Goal: Information Seeking & Learning: Learn about a topic

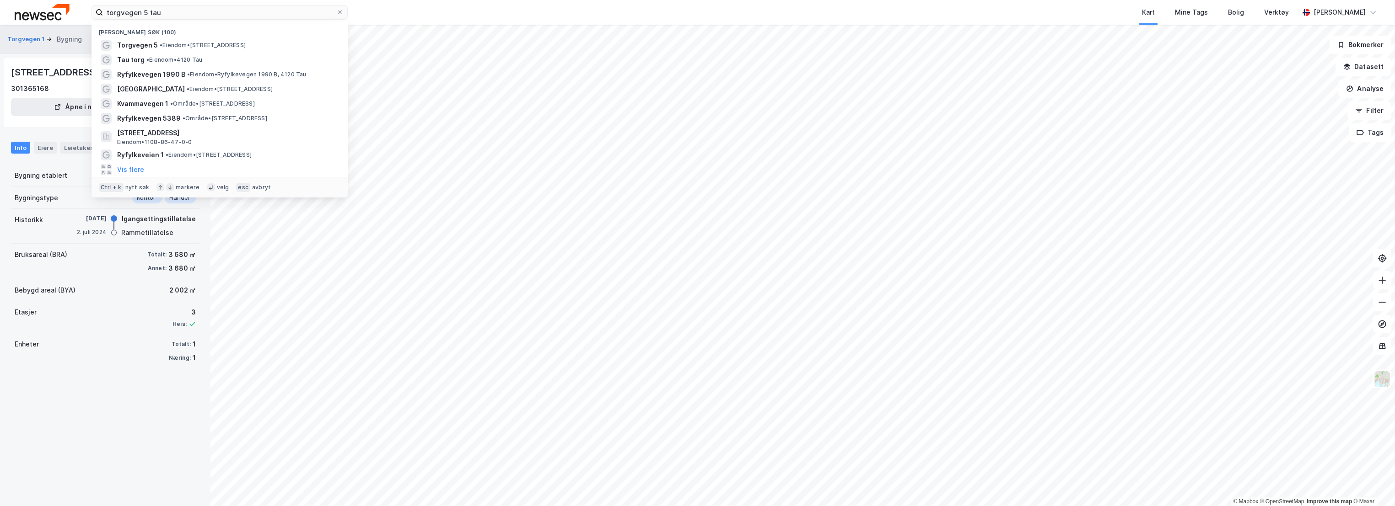
click at [80, 11] on div "torgvegen 5 tau Nylige søk (100) Torgvegen 5 • Eiendom • [STREET_ADDRESS] • Eie…" at bounding box center [697, 12] width 1395 height 25
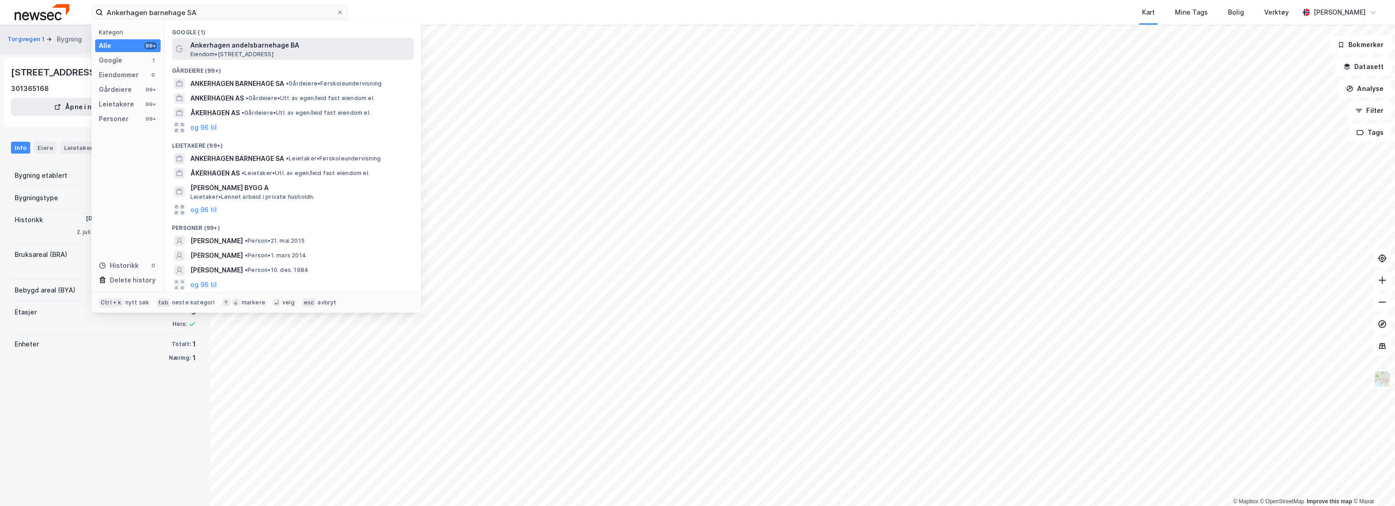
click at [234, 48] on span "Ankerhagen andelsbarnehage BA" at bounding box center [300, 45] width 220 height 11
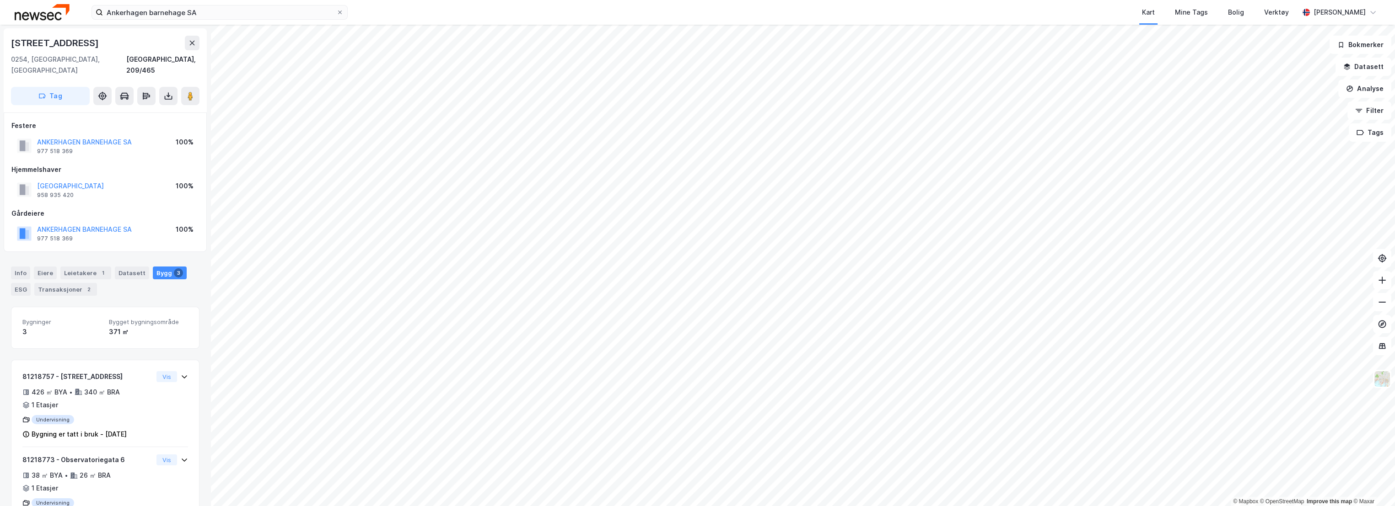
click at [124, 164] on div "Hjemmelshaver" at bounding box center [105, 169] width 188 height 11
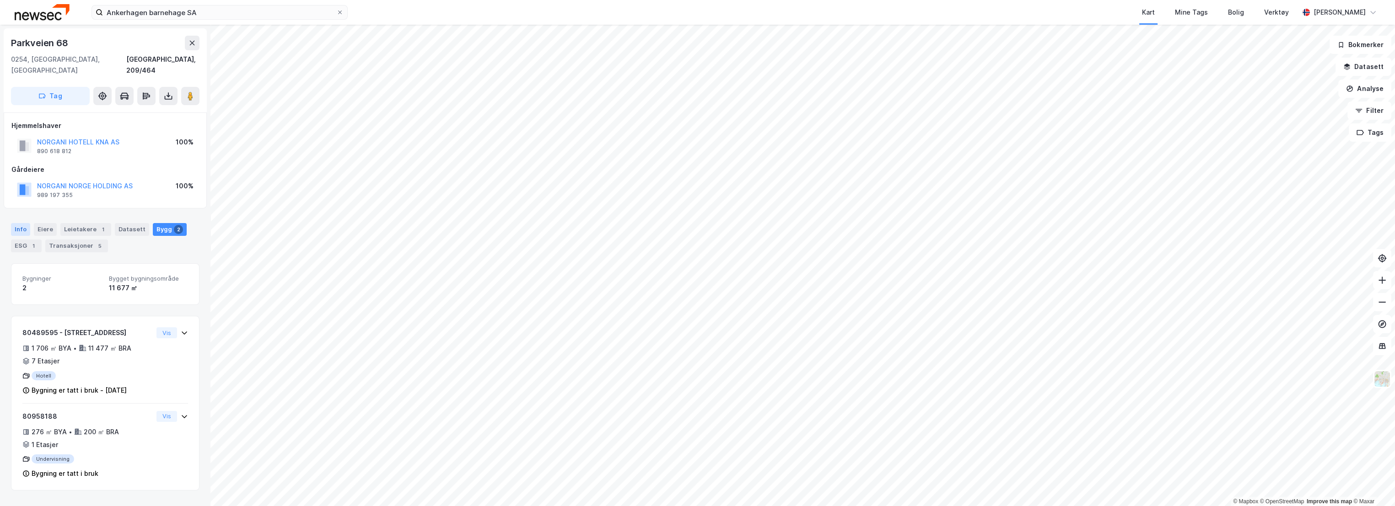
click at [23, 223] on div "Info" at bounding box center [20, 229] width 19 height 13
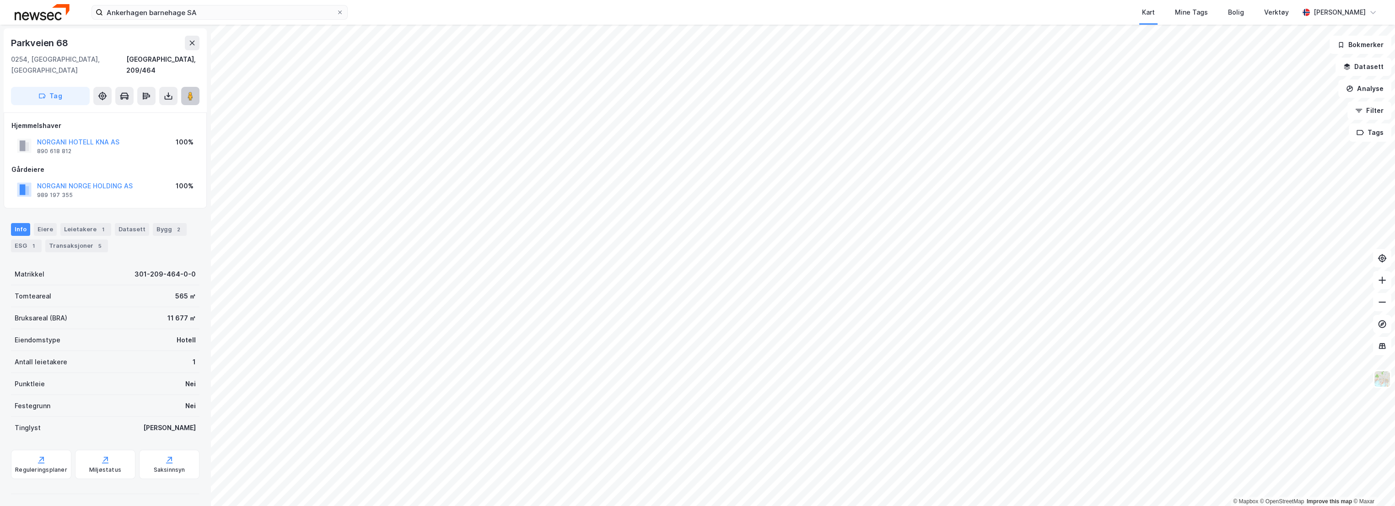
click at [187, 87] on button at bounding box center [190, 96] width 18 height 18
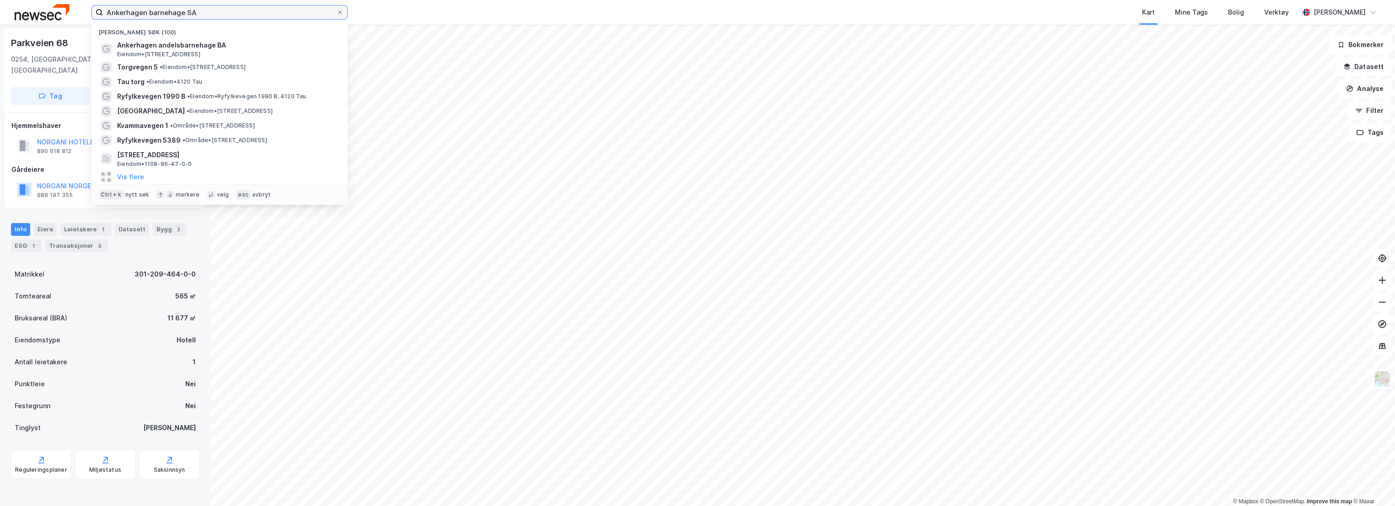
click at [214, 13] on input "Ankerhagen barnehage SA" at bounding box center [219, 12] width 233 height 14
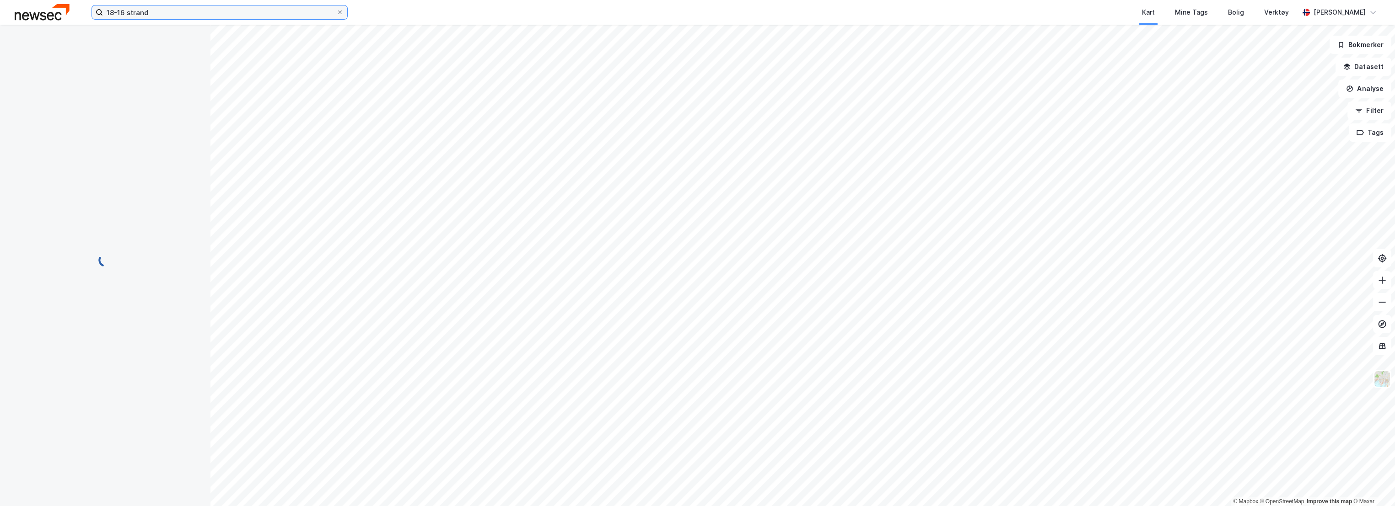
click at [214, 13] on input "18-16 strand" at bounding box center [219, 12] width 233 height 14
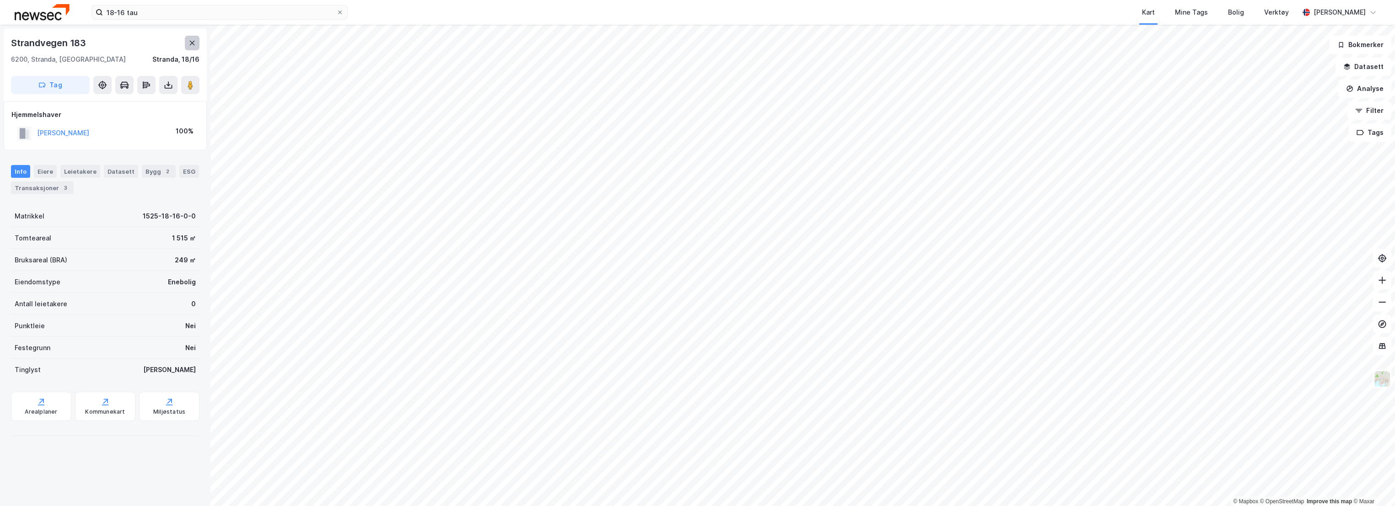
click at [194, 44] on icon at bounding box center [191, 42] width 7 height 7
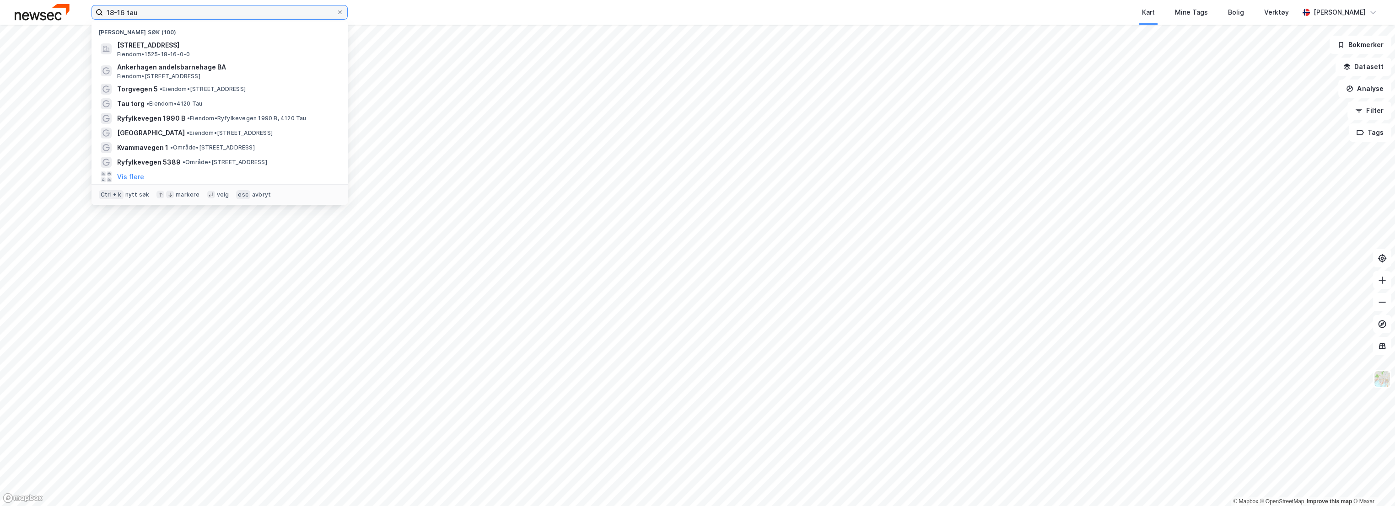
click at [158, 15] on input "18-16 tau" at bounding box center [219, 12] width 233 height 14
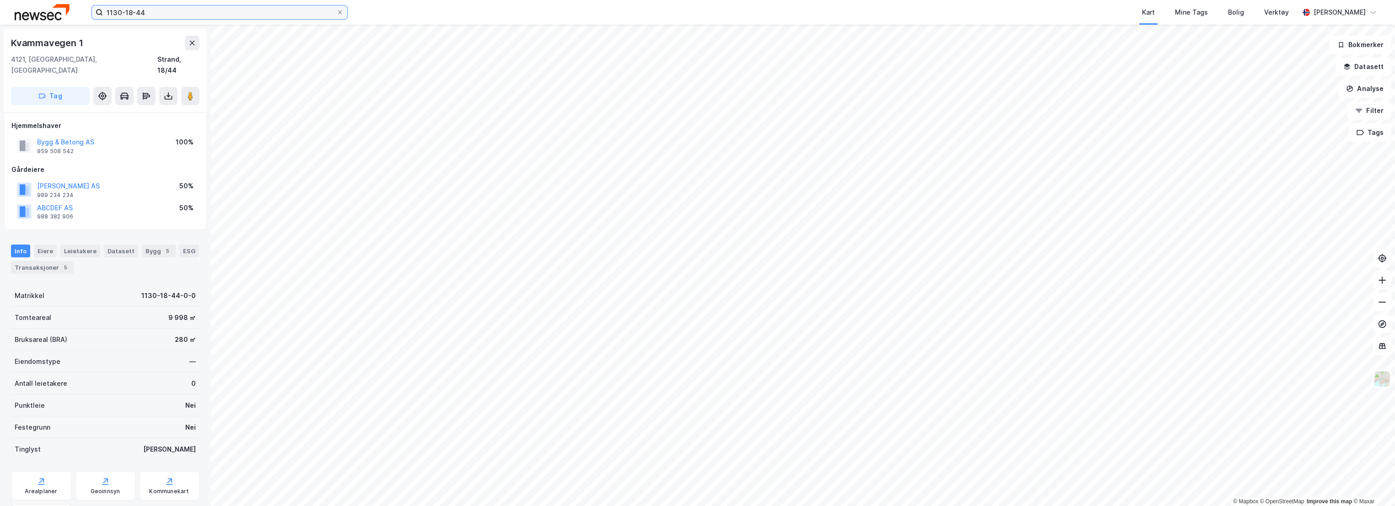
scroll to position [2, 0]
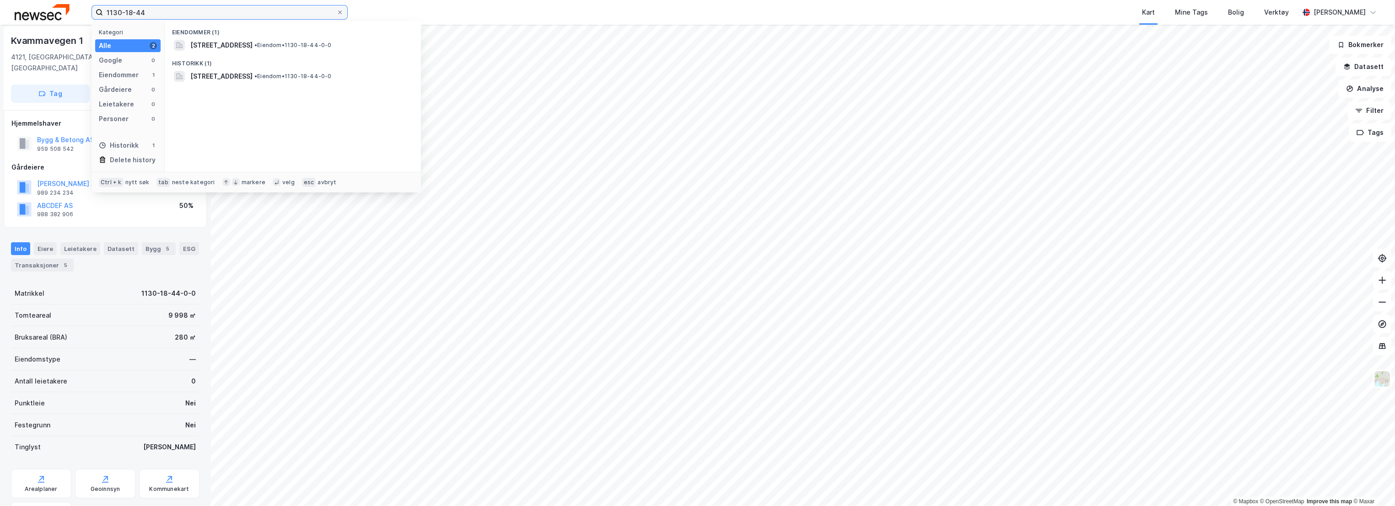
click at [167, 11] on input "1130-18-44" at bounding box center [219, 12] width 233 height 14
click at [98, 306] on div "Tomteareal 9 998 ㎡" at bounding box center [105, 316] width 188 height 22
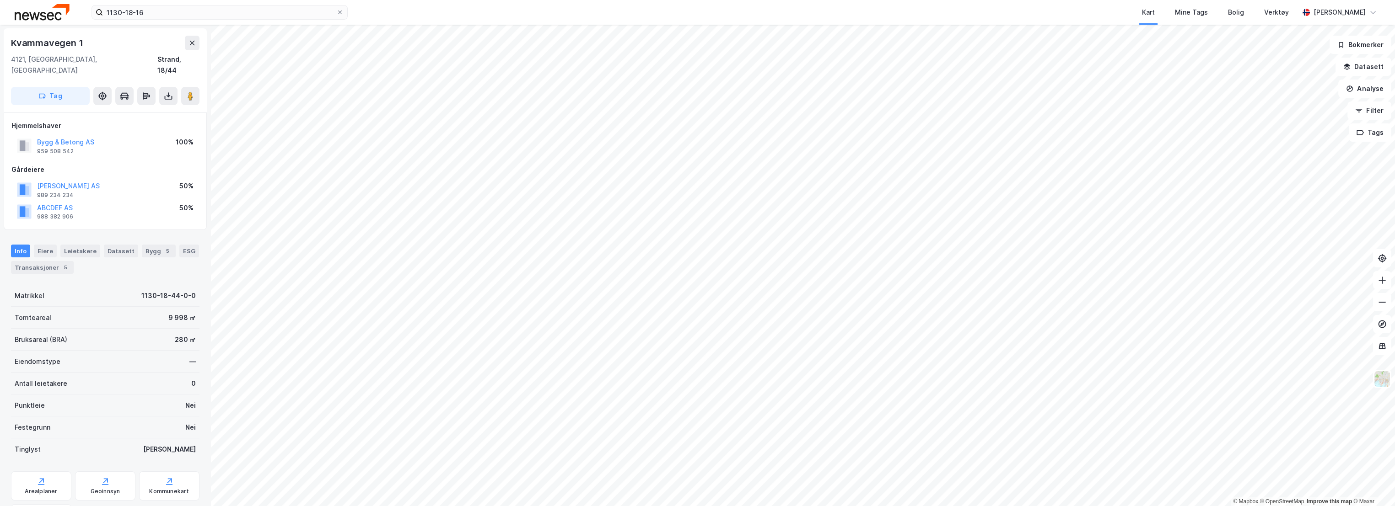
scroll to position [2, 0]
click at [0, 0] on button "Bygg & Betong AS" at bounding box center [0, 0] width 0 height 0
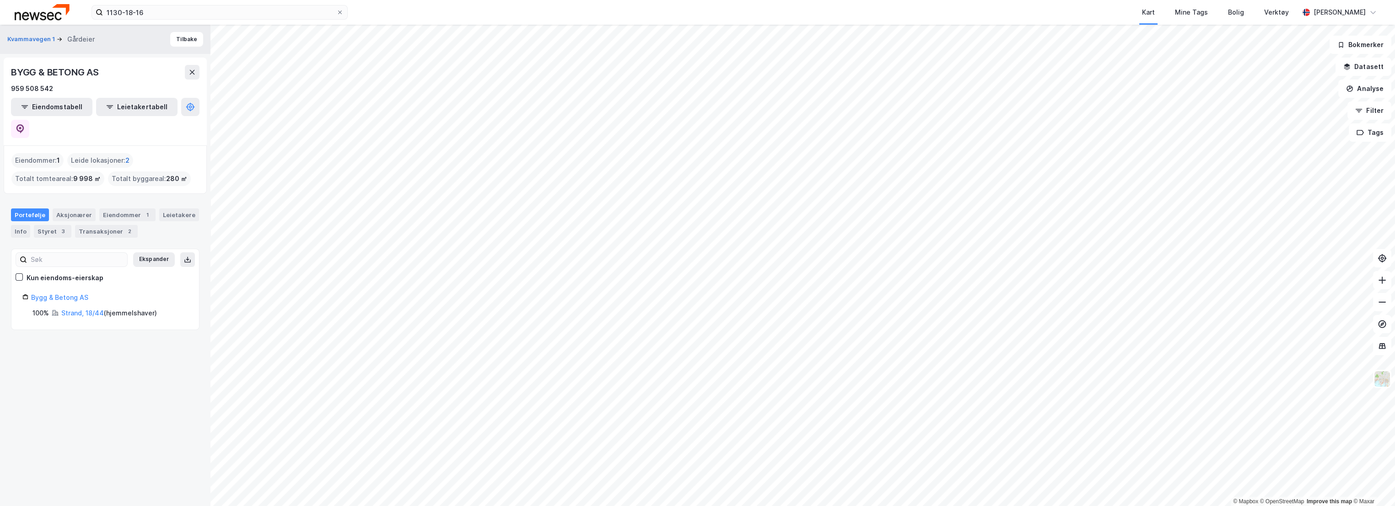
click at [125, 155] on span "2" at bounding box center [127, 160] width 4 height 11
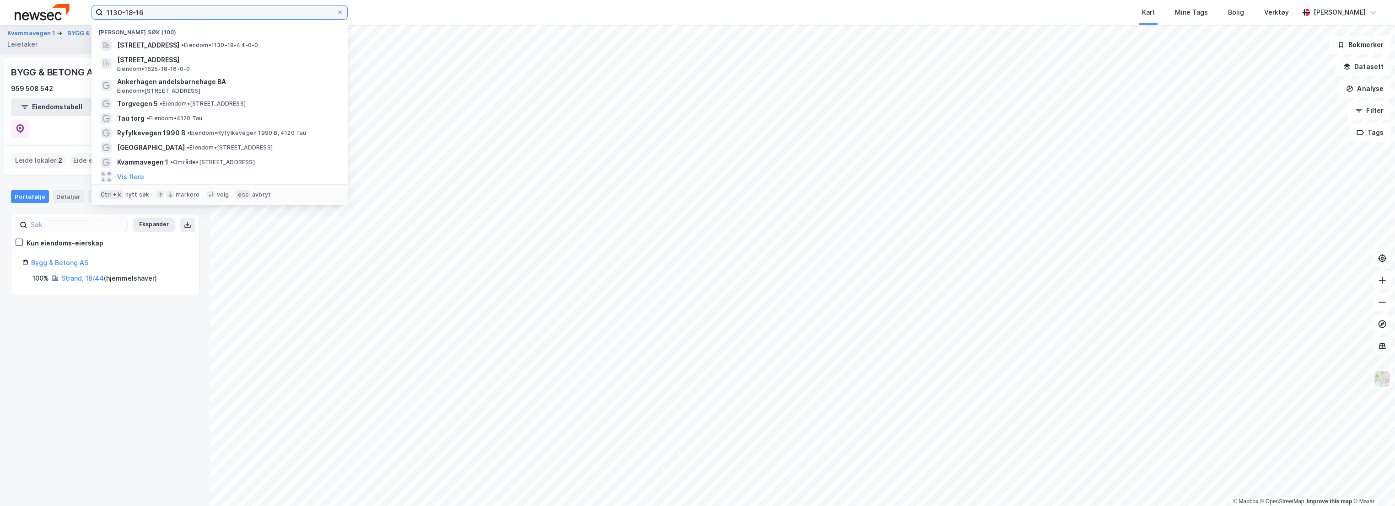
click at [208, 7] on input "1130-18-16" at bounding box center [219, 12] width 233 height 14
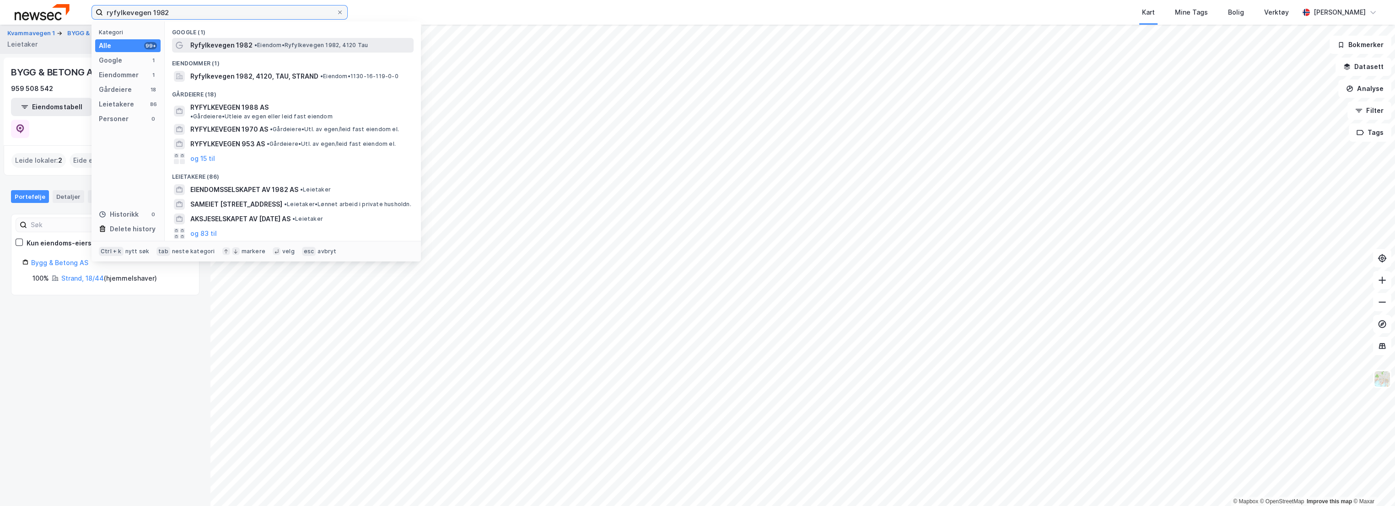
type input "ryfylkevegen 1982"
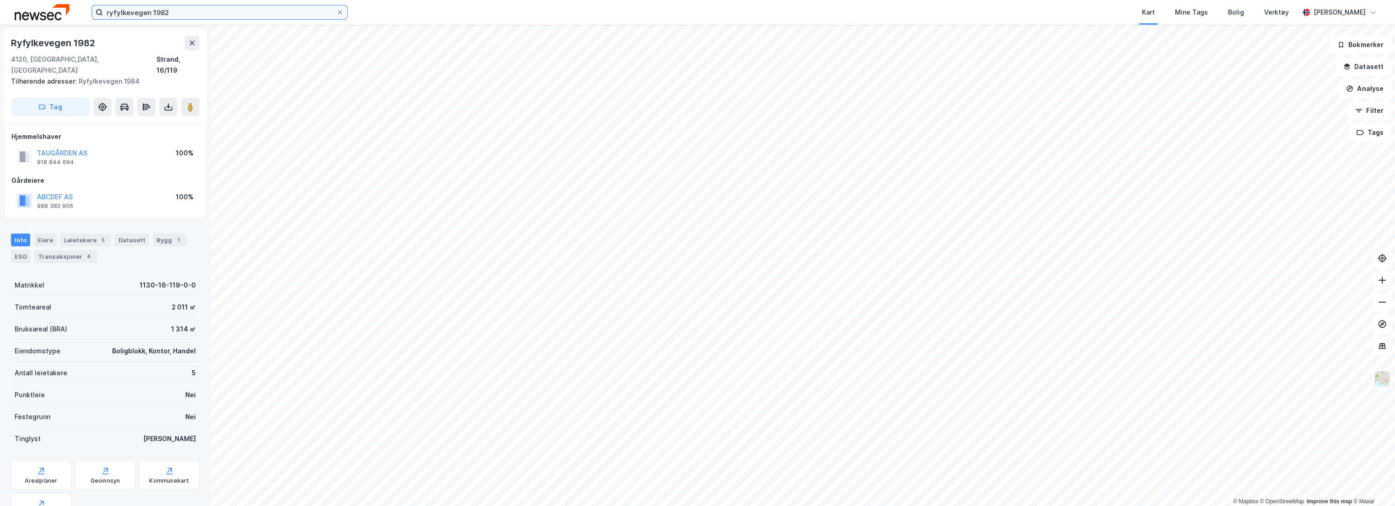
scroll to position [2, 0]
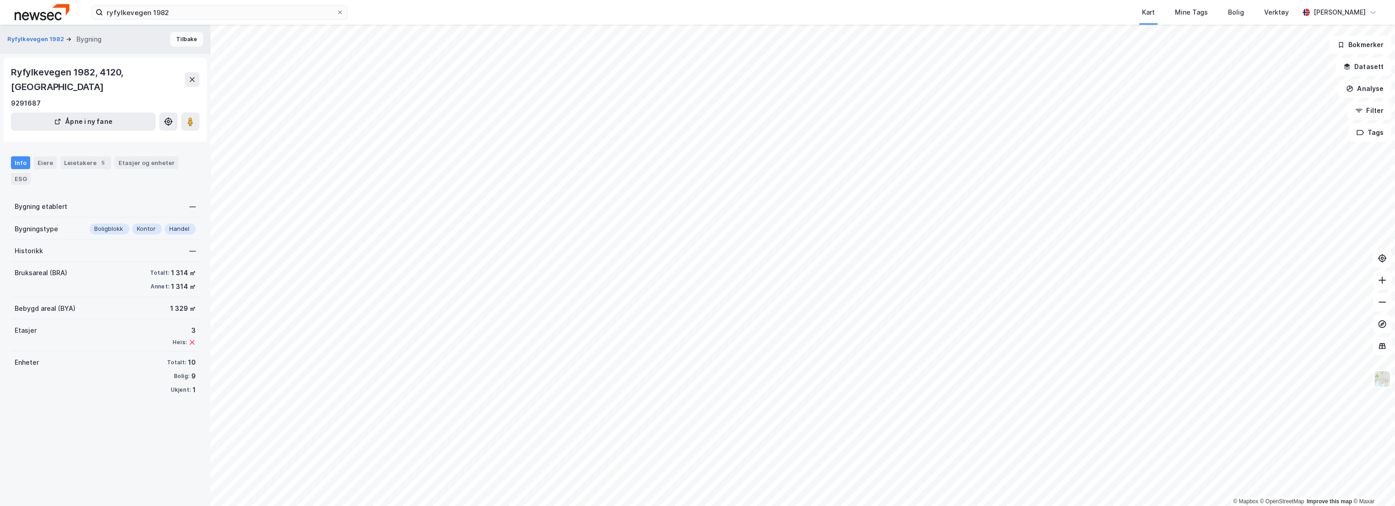
click at [179, 37] on button "Tilbake" at bounding box center [186, 39] width 33 height 15
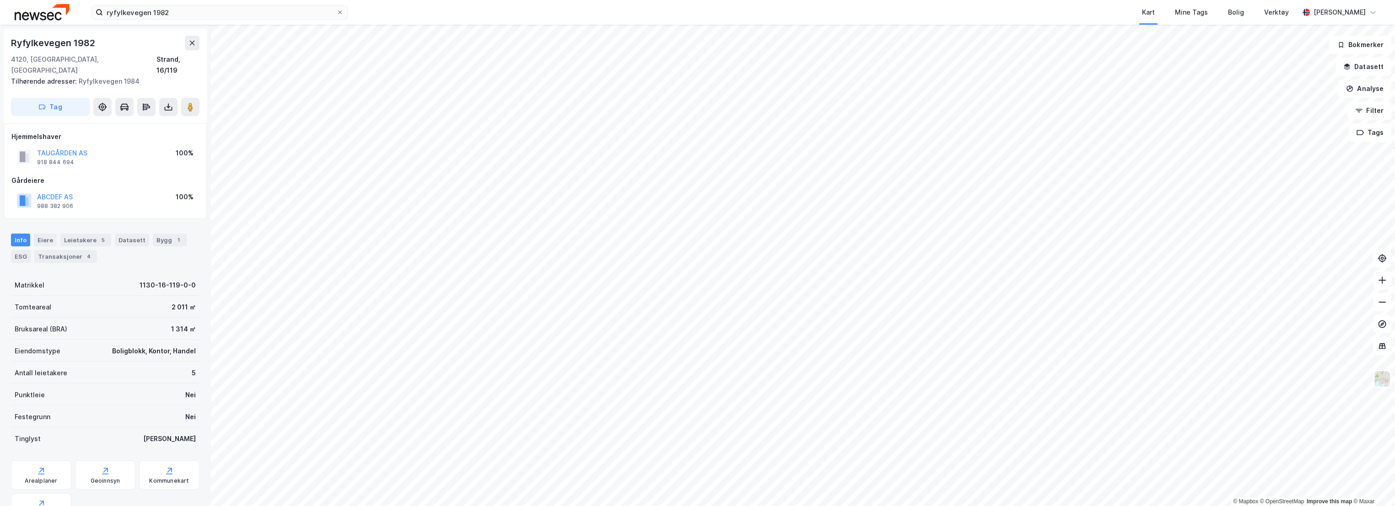
scroll to position [2, 0]
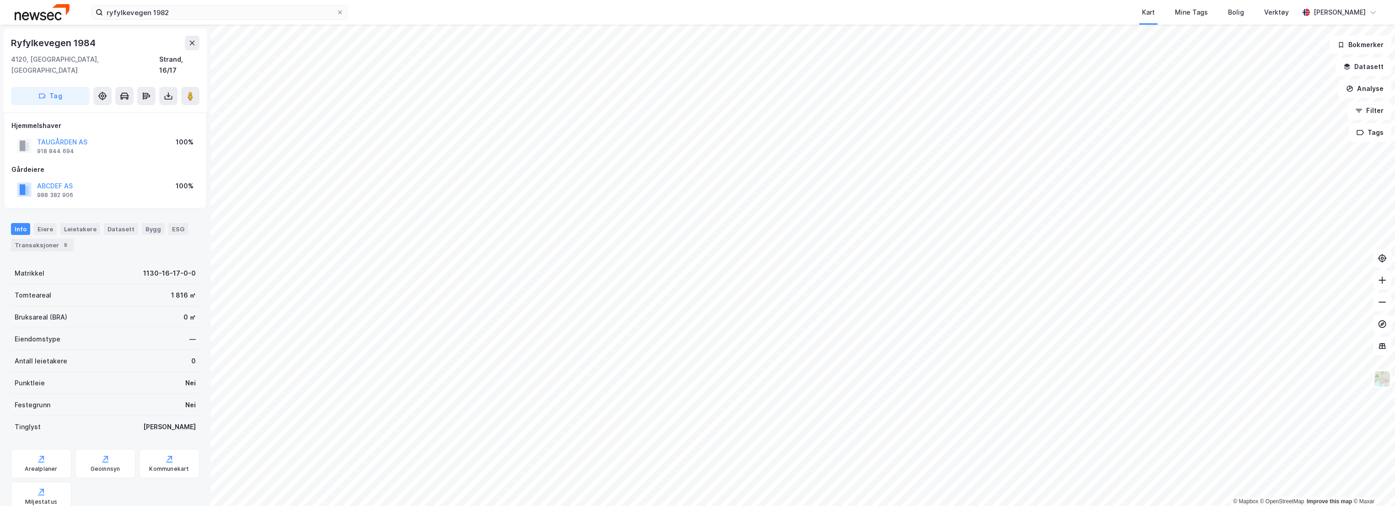
scroll to position [2, 0]
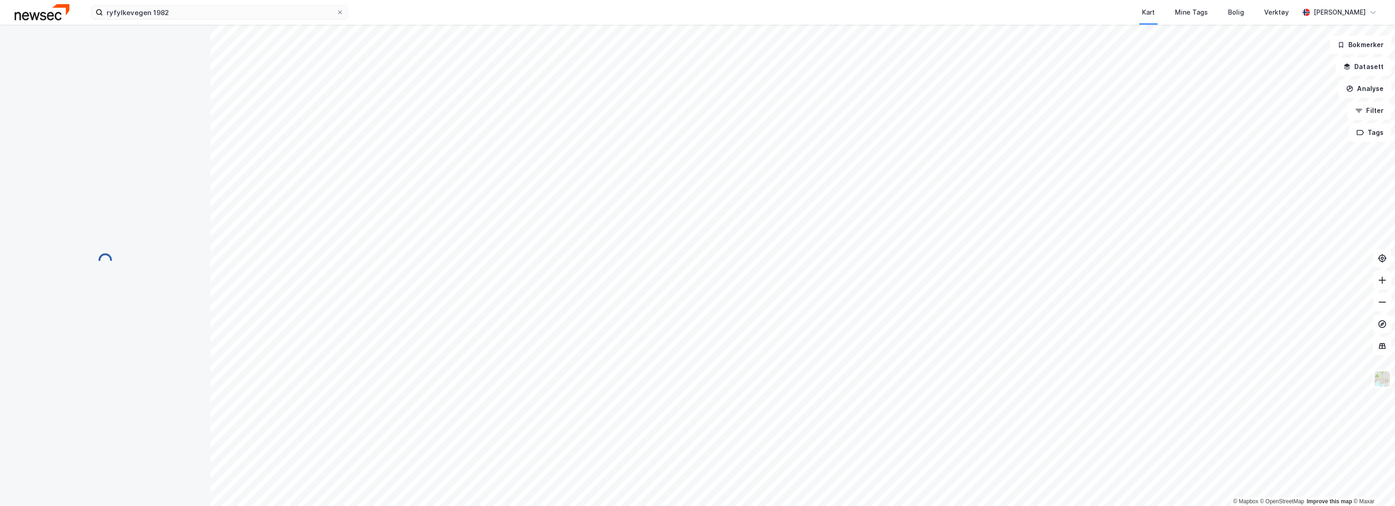
scroll to position [2, 0]
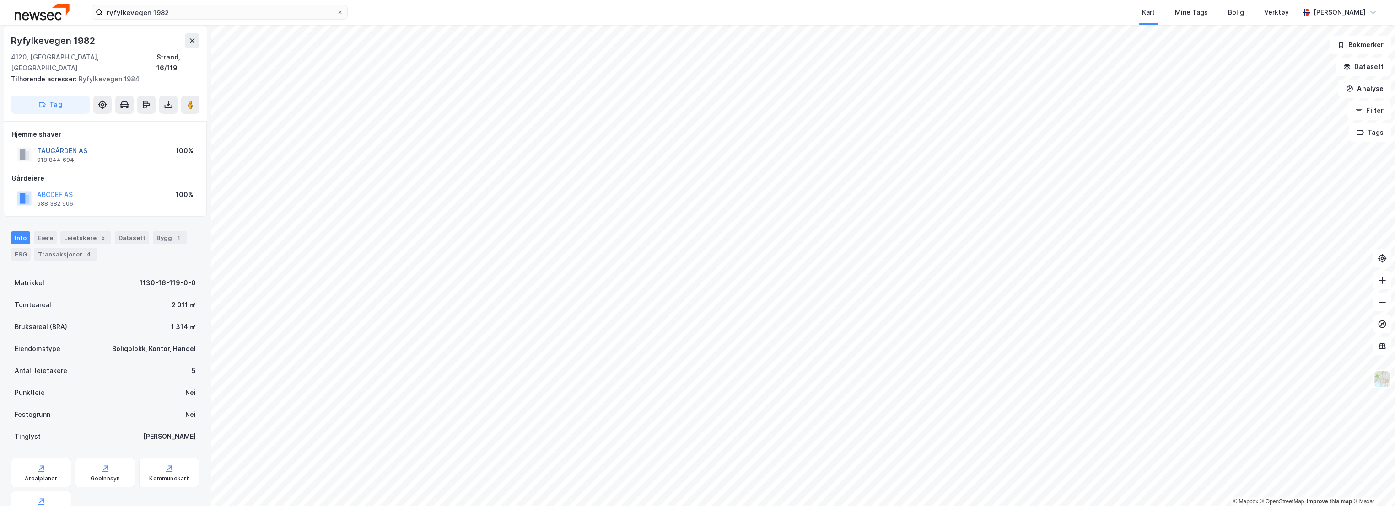
click at [0, 0] on button "TAUGÅRDEN AS" at bounding box center [0, 0] width 0 height 0
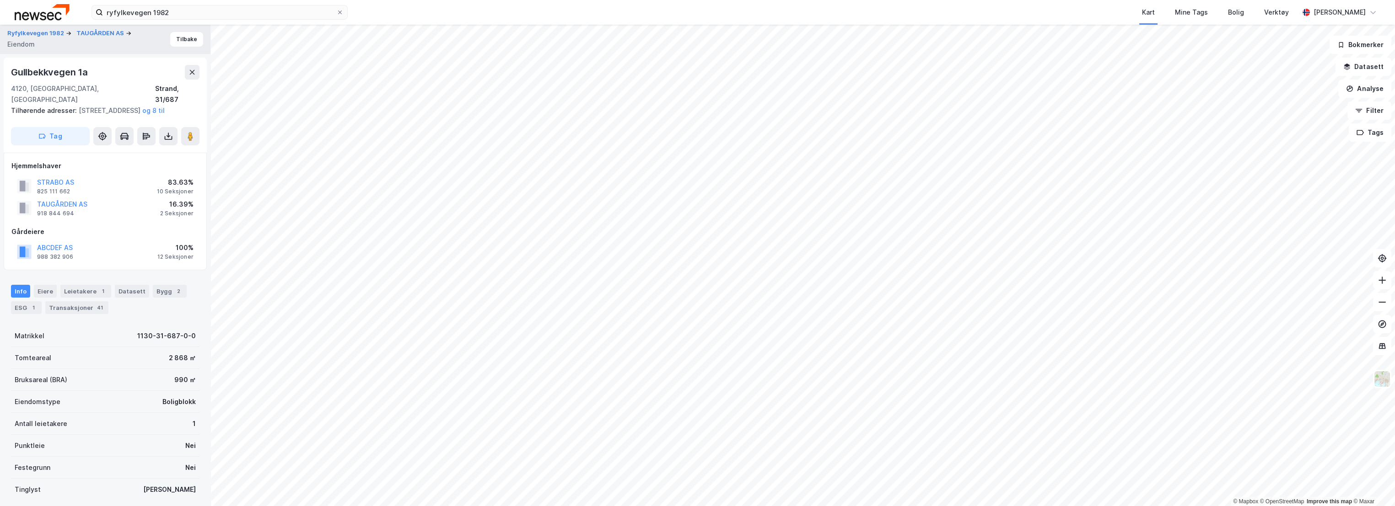
scroll to position [2, 0]
click at [181, 38] on button "Tilbake" at bounding box center [186, 37] width 33 height 15
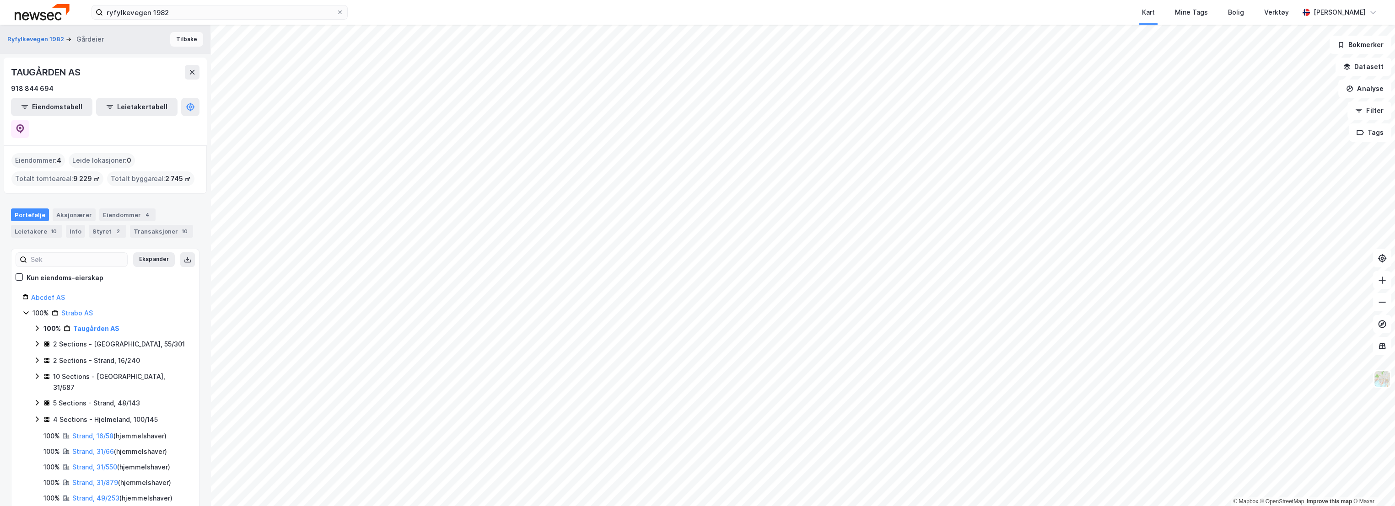
click at [180, 41] on button "Tilbake" at bounding box center [186, 39] width 33 height 15
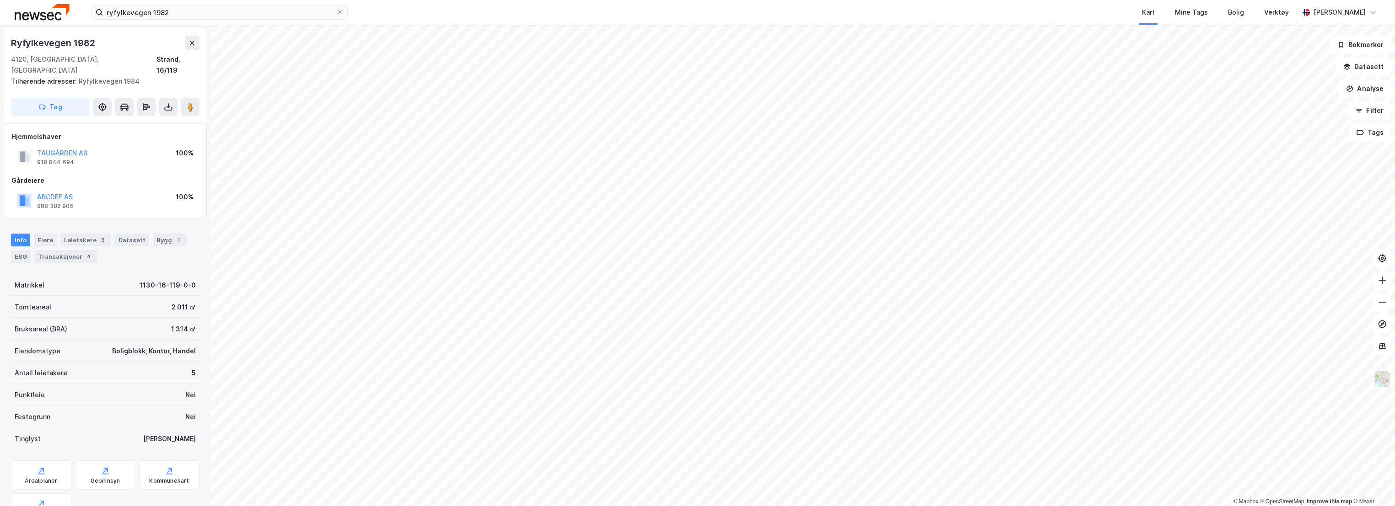
click at [112, 161] on div "Hjemmelshaver TAUGÅRDEN AS 918 844 694 100% Gårdeiere ABCDEF AS 988 382 906 100%" at bounding box center [105, 171] width 188 height 81
drag, startPoint x: 102, startPoint y: 44, endPoint x: 11, endPoint y: 46, distance: 90.6
click at [11, 46] on div "Ryfylkevegen 1982" at bounding box center [105, 43] width 188 height 15
copy div "Ryfylkevegen 1982"
click at [124, 47] on div "Ryfylkevegen 1982" at bounding box center [105, 43] width 188 height 15
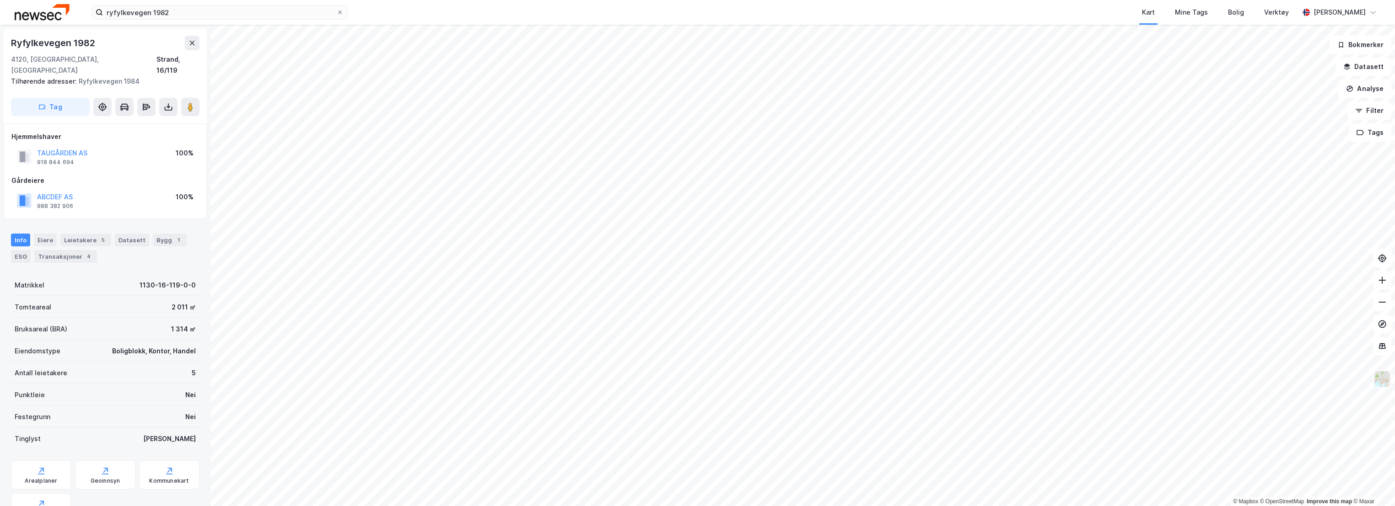
click at [1383, 380] on img at bounding box center [1381, 379] width 17 height 17
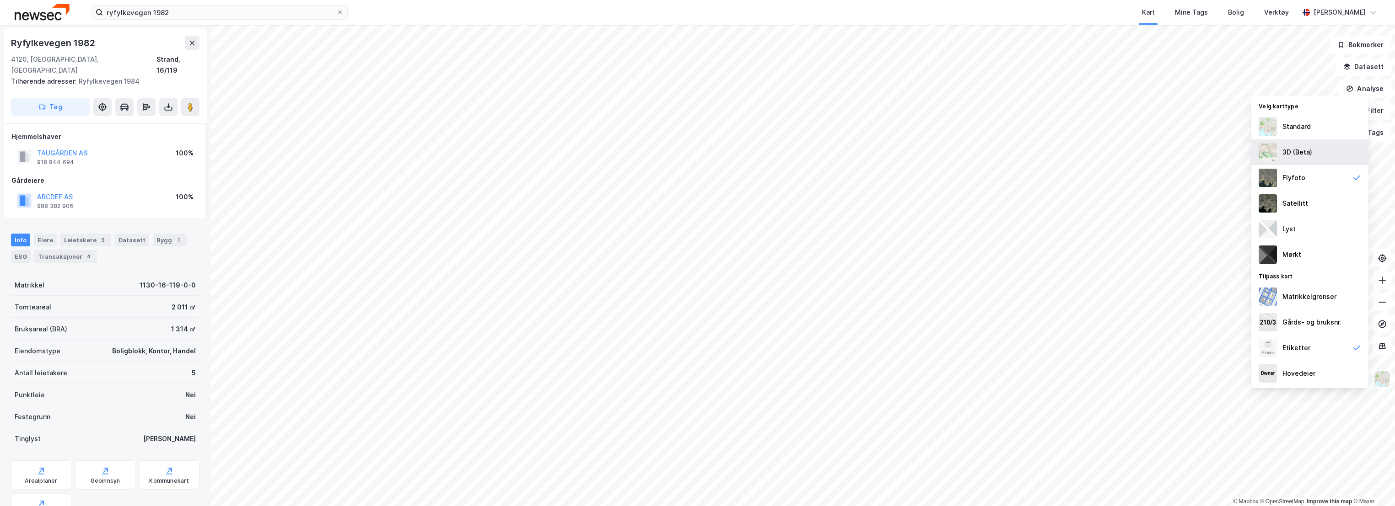
click at [1317, 154] on div "3D (Beta)" at bounding box center [1309, 153] width 117 height 26
click at [1381, 380] on img at bounding box center [1381, 379] width 17 height 17
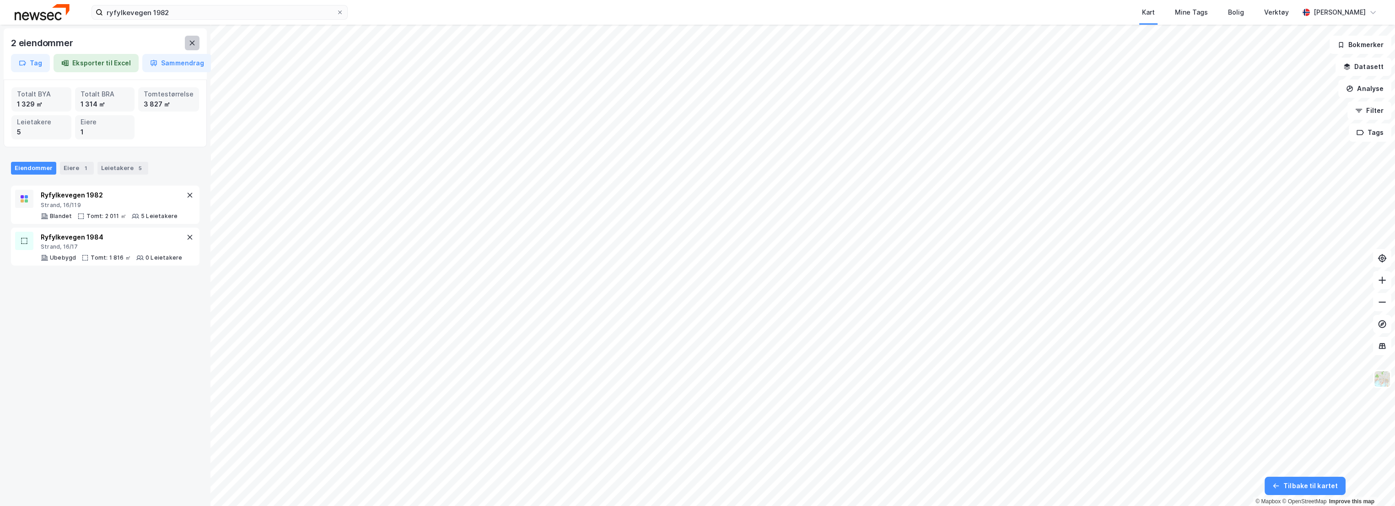
click at [185, 41] on button at bounding box center [192, 43] width 15 height 15
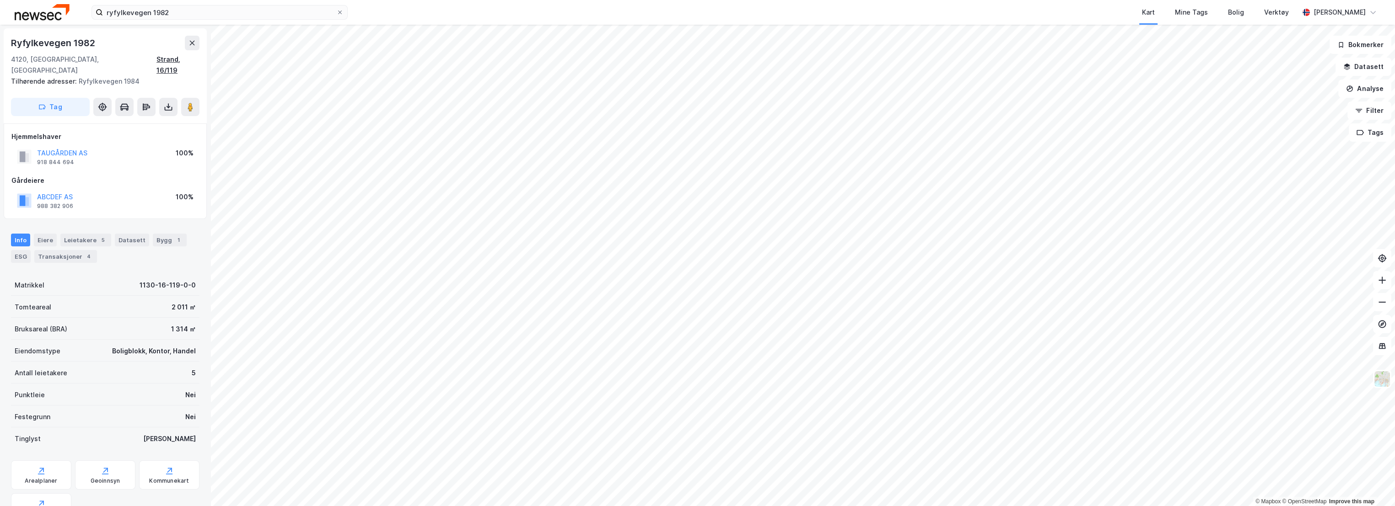
click at [177, 58] on div "Strand, 16/119" at bounding box center [177, 65] width 43 height 22
drag, startPoint x: 77, startPoint y: 151, endPoint x: 38, endPoint y: 145, distance: 39.7
click at [38, 148] on div "TAUGÅRDEN AS 918 844 694" at bounding box center [62, 157] width 50 height 18
copy div "TAUGÅRDEN AS 918 844 694"
click at [190, 102] on image at bounding box center [190, 106] width 5 height 9
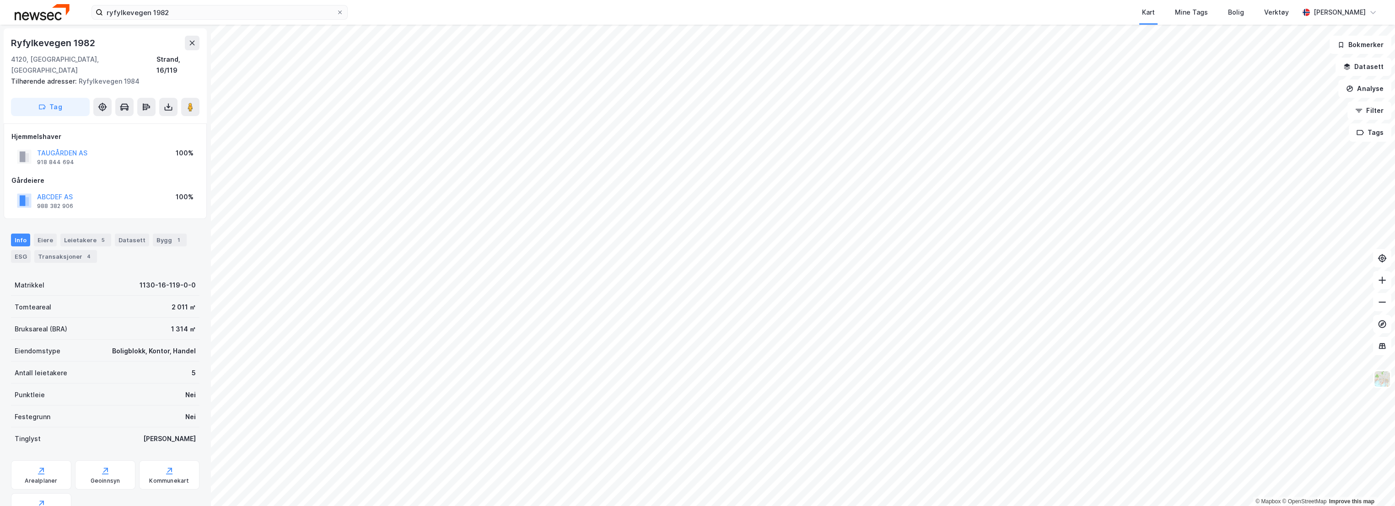
click at [155, 223] on div "Info [PERSON_NAME] 5 Datasett Bygg 1 ESG Transaksjoner 4" at bounding box center [105, 245] width 210 height 44
click at [154, 234] on div "Bygg 1" at bounding box center [170, 240] width 34 height 13
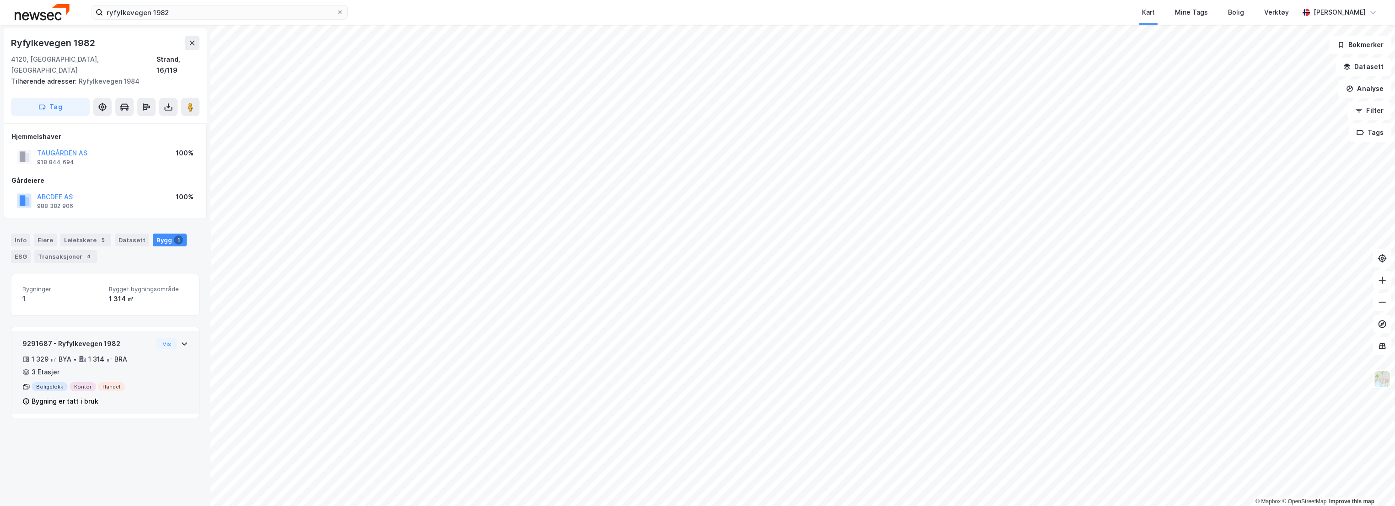
click at [110, 331] on div "9291687 - Ryfylkevegen 1982 1 329 ㎡ BYA • 1 314 ㎡ BRA • 3 Etasjer Boligblokk Ko…" at bounding box center [105, 372] width 188 height 83
click at [16, 250] on div "ESG" at bounding box center [21, 256] width 20 height 13
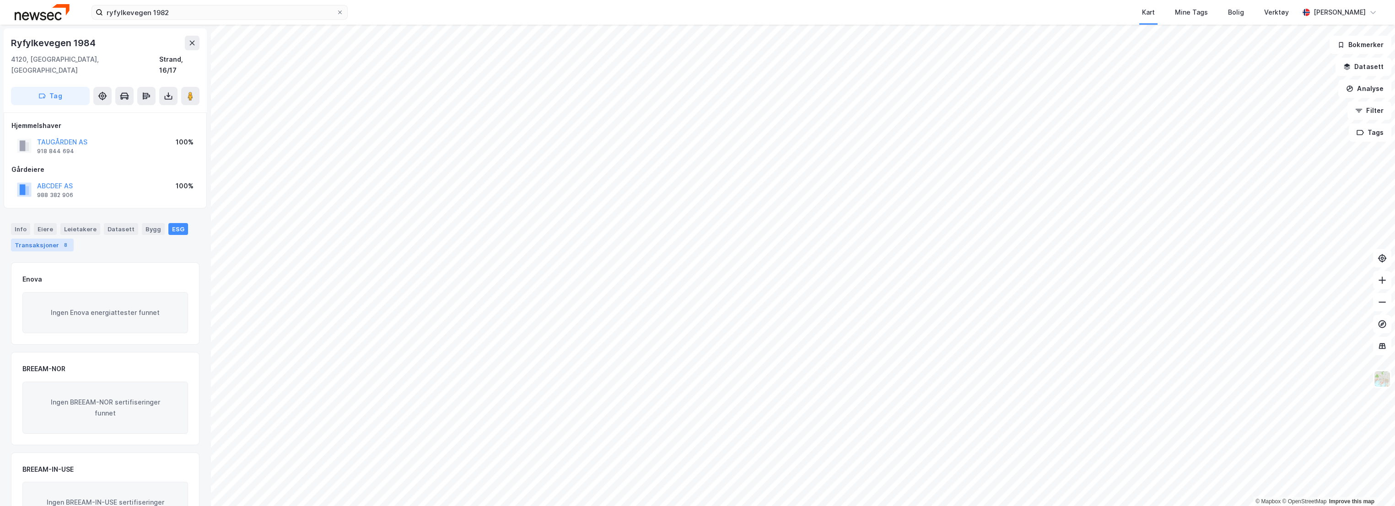
click at [61, 241] on div "8" at bounding box center [65, 245] width 9 height 9
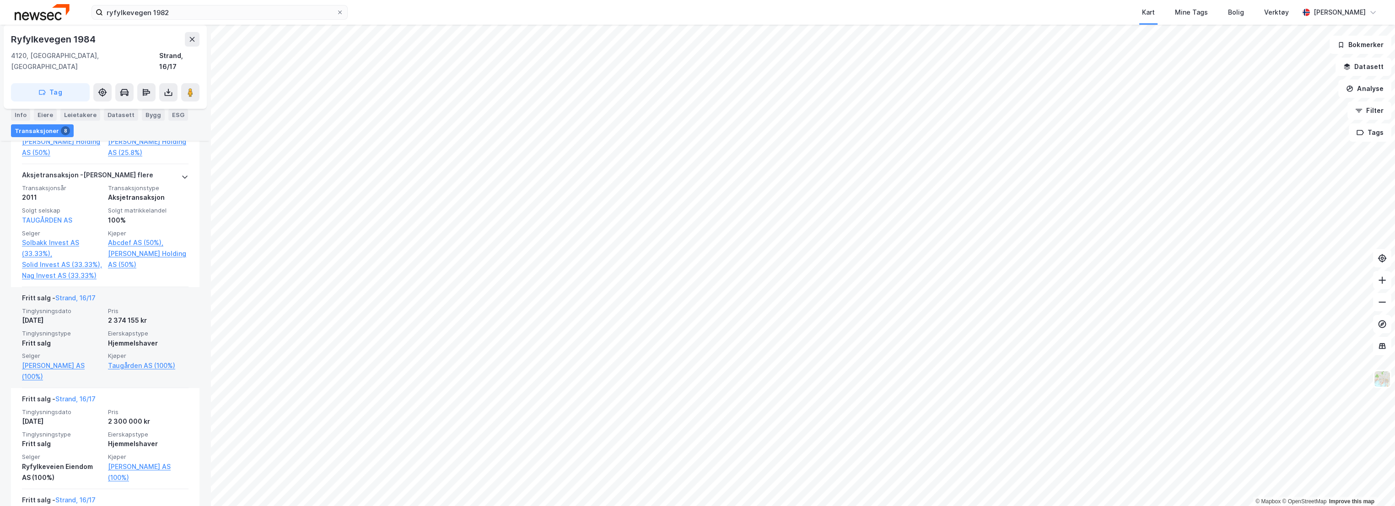
scroll to position [508, 0]
